Goal: Task Accomplishment & Management: Complete application form

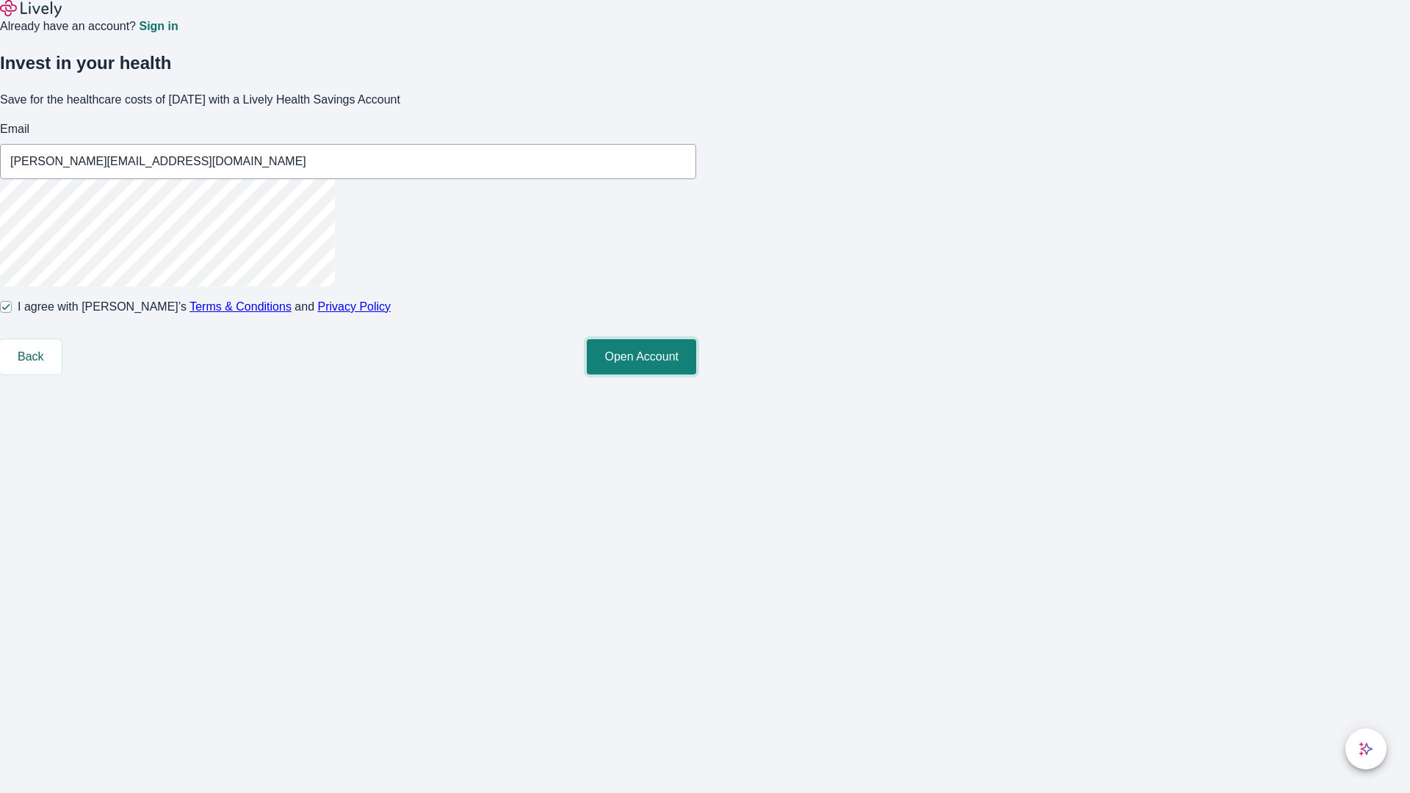
click at [696, 374] on button "Open Account" at bounding box center [641, 356] width 109 height 35
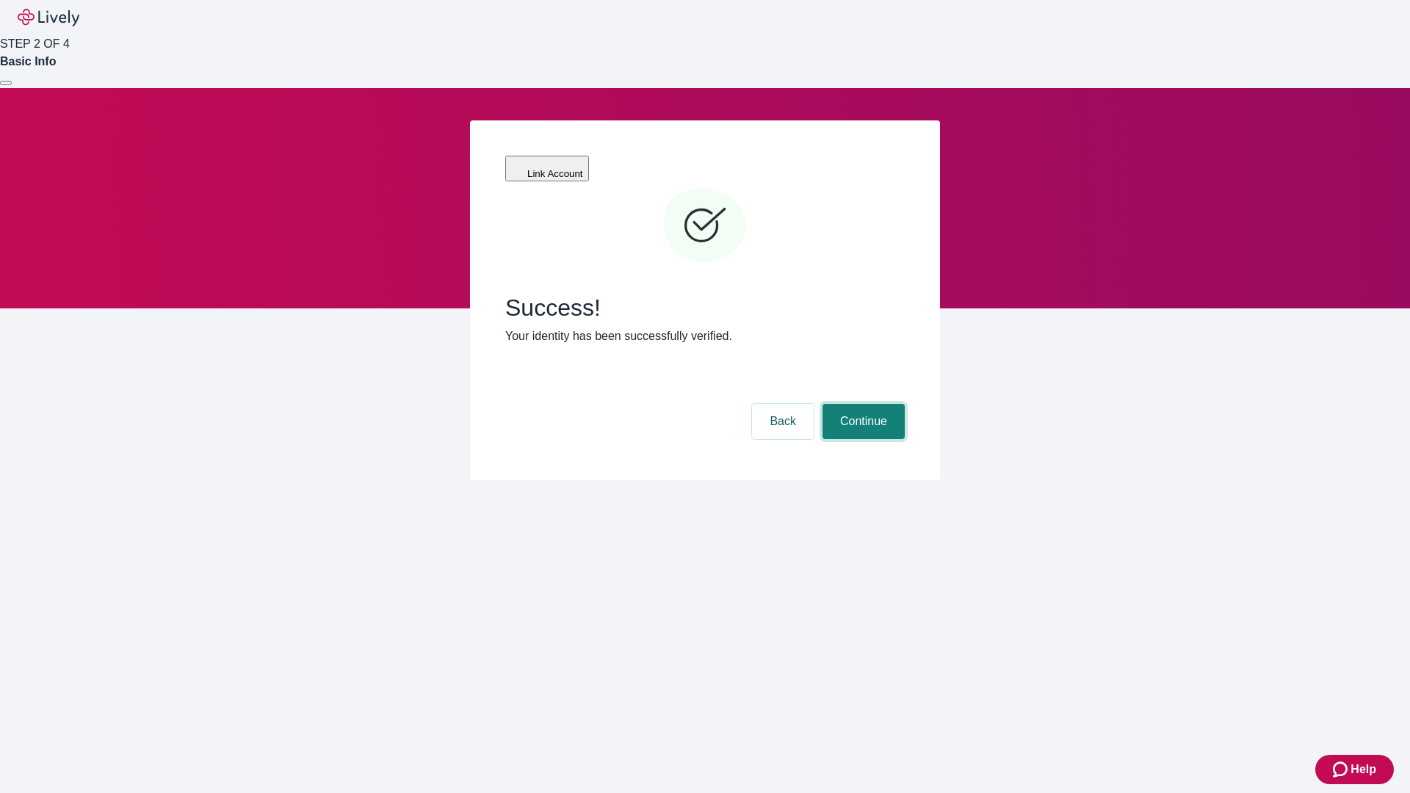
click at [861, 404] on button "Continue" at bounding box center [863, 421] width 82 height 35
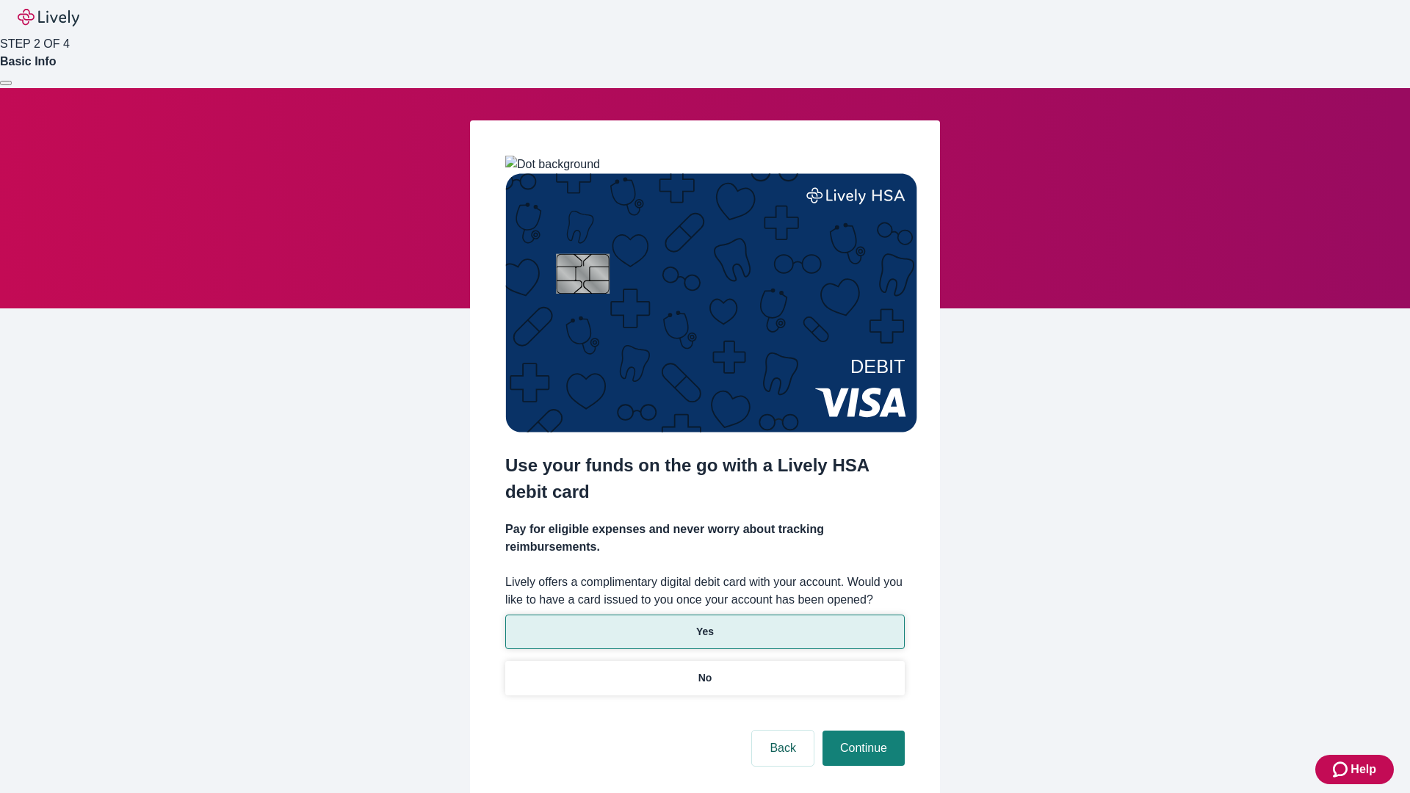
click at [704, 624] on p "Yes" at bounding box center [705, 631] width 18 height 15
click at [861, 731] on button "Continue" at bounding box center [863, 748] width 82 height 35
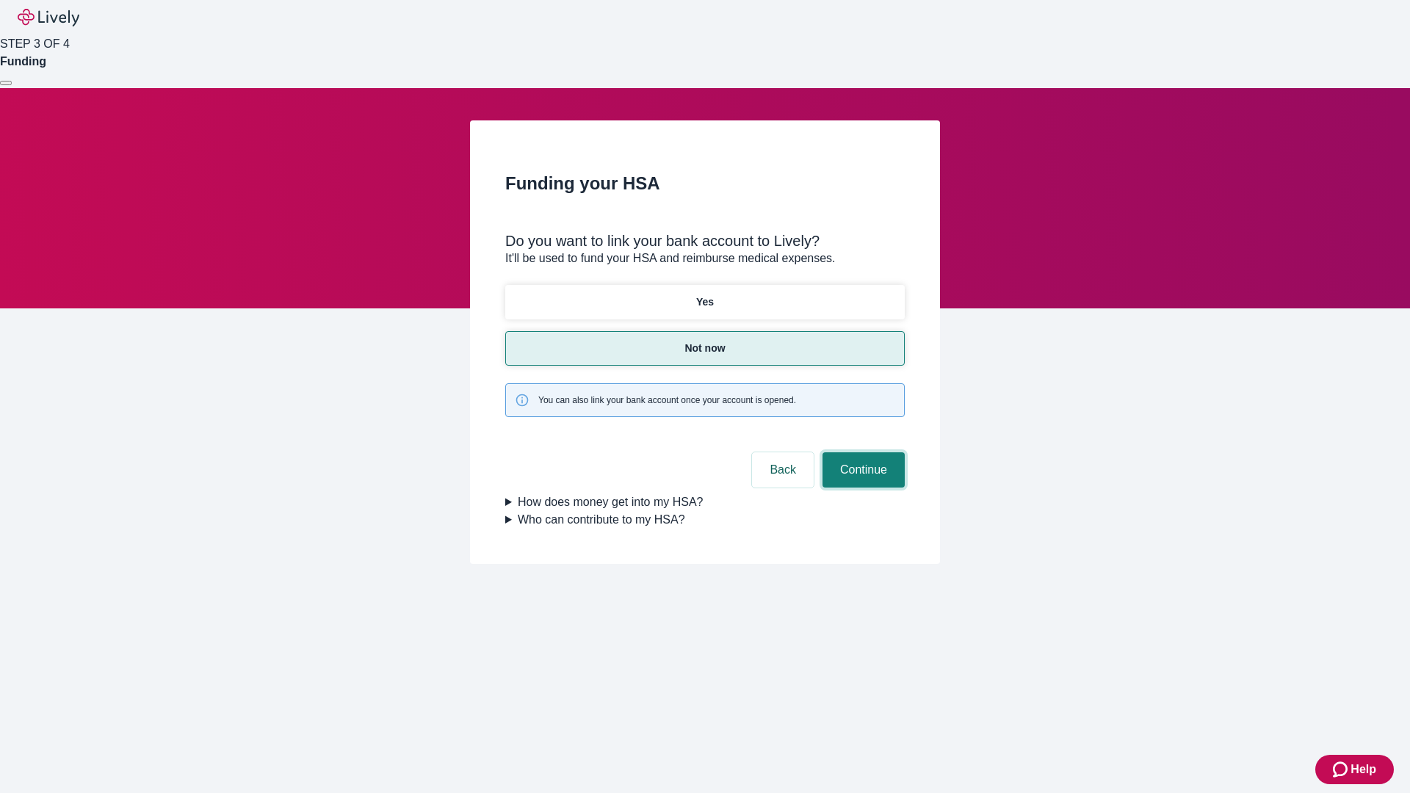
click at [861, 452] on button "Continue" at bounding box center [863, 469] width 82 height 35
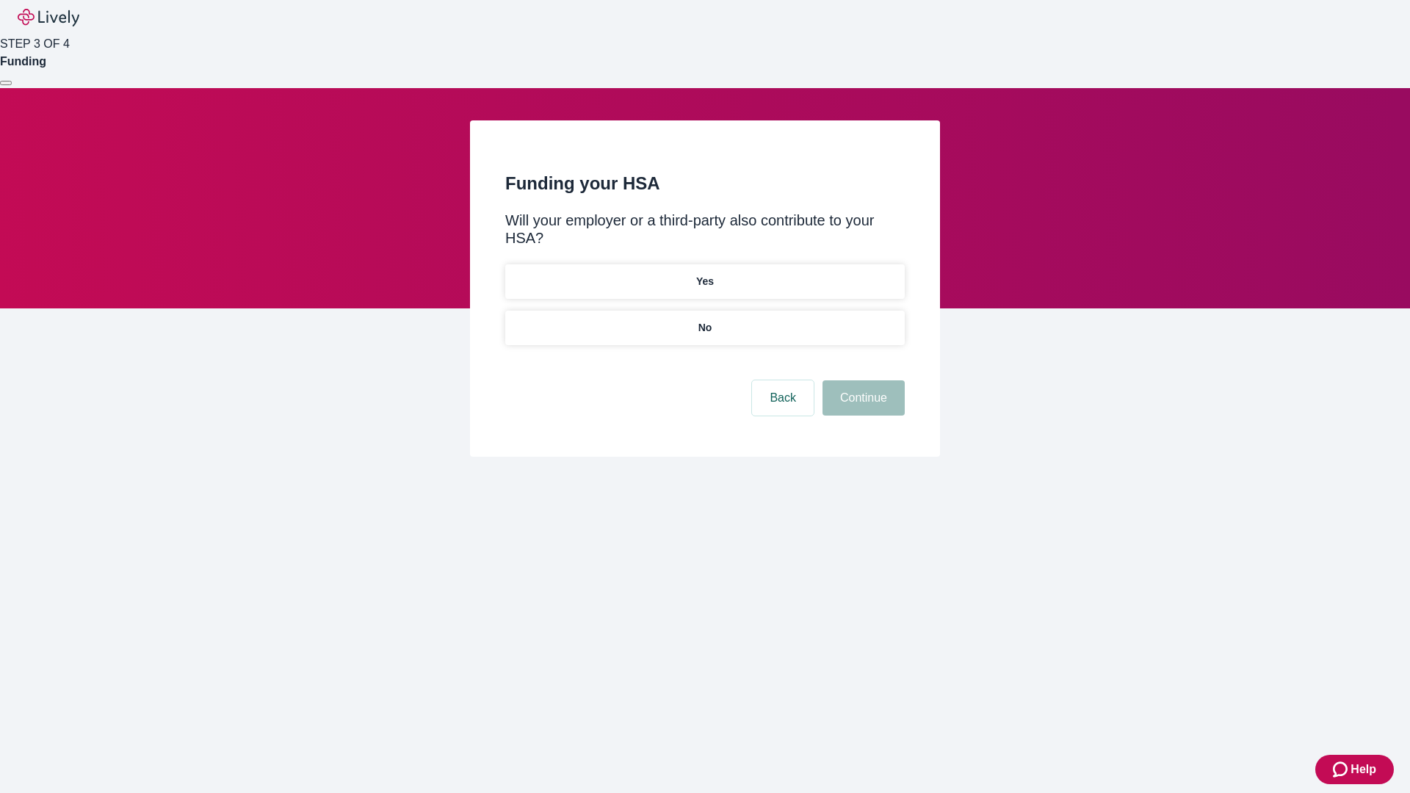
click at [704, 320] on p "No" at bounding box center [705, 327] width 14 height 15
click at [861, 380] on button "Continue" at bounding box center [863, 397] width 82 height 35
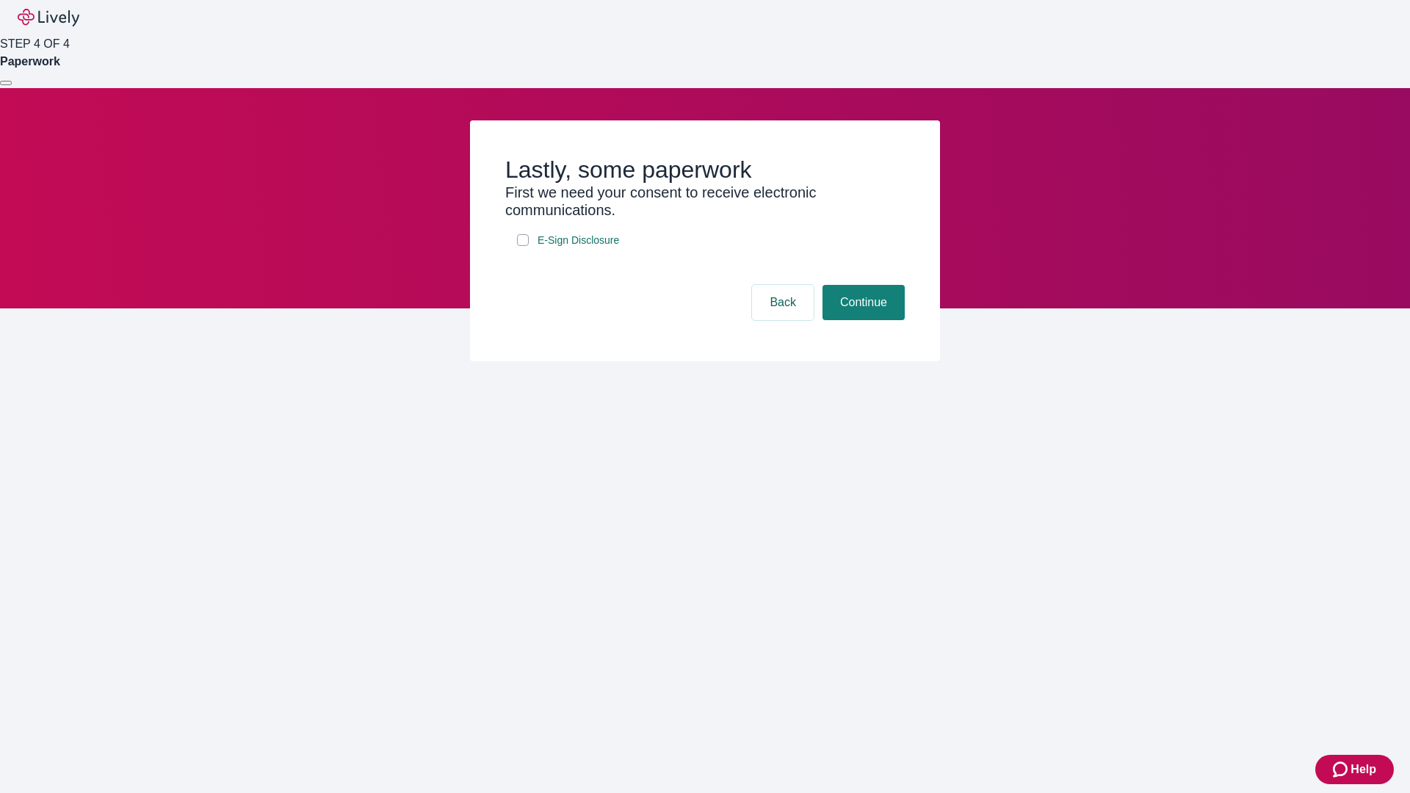
click at [523, 246] on input "E-Sign Disclosure" at bounding box center [523, 240] width 12 height 12
checkbox input "true"
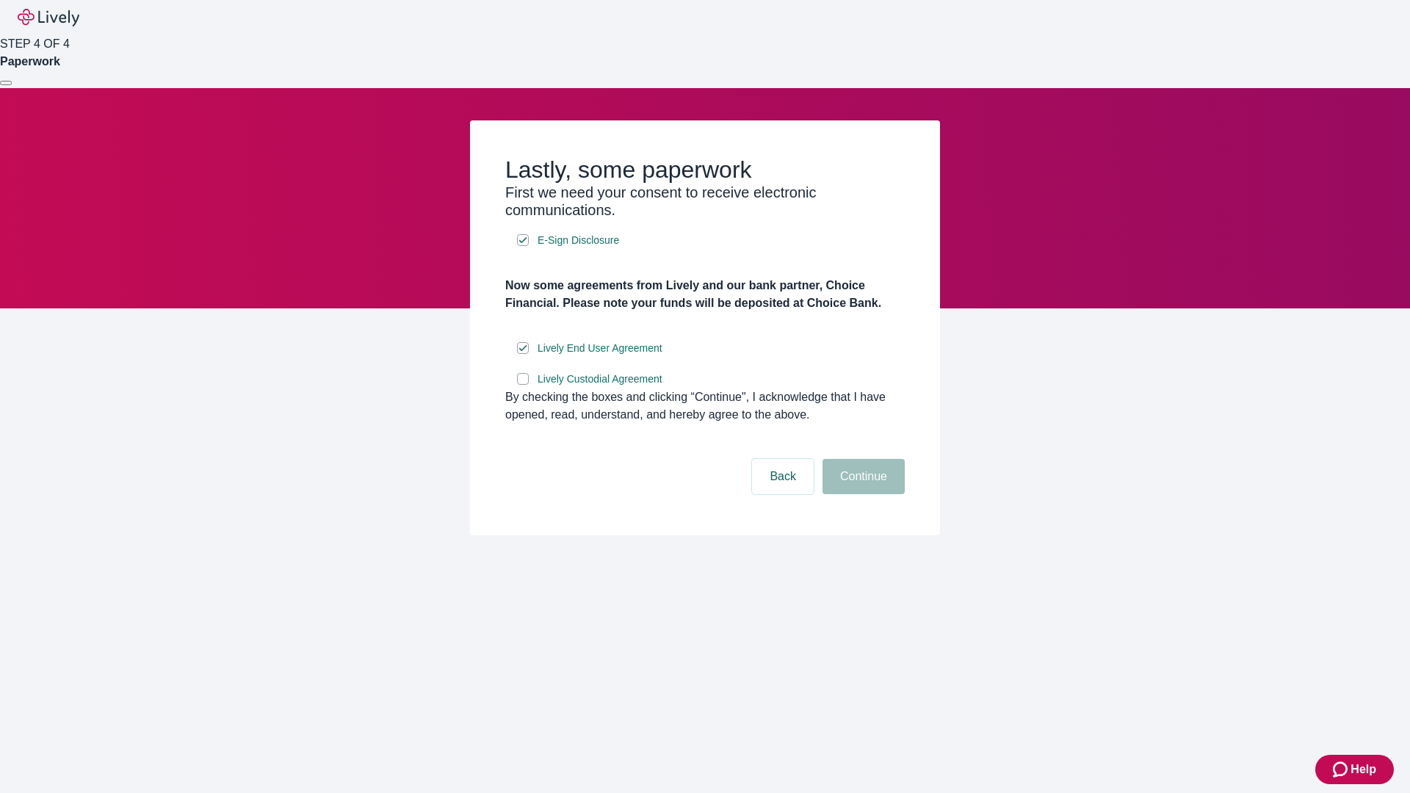
click at [523, 385] on input "Lively Custodial Agreement" at bounding box center [523, 379] width 12 height 12
checkbox input "true"
click at [861, 494] on button "Continue" at bounding box center [863, 476] width 82 height 35
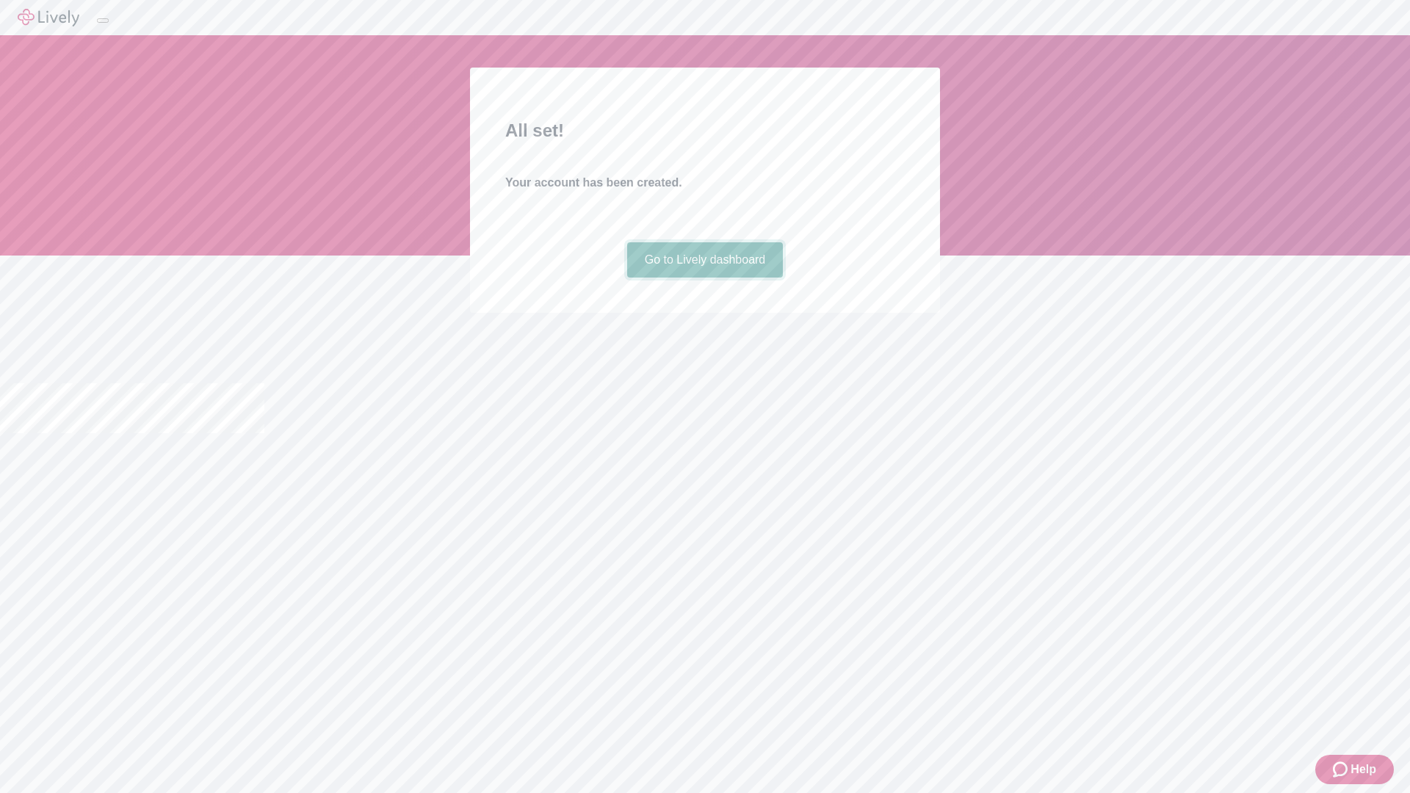
click at [704, 278] on link "Go to Lively dashboard" at bounding box center [705, 259] width 156 height 35
